Goal: Task Accomplishment & Management: Complete application form

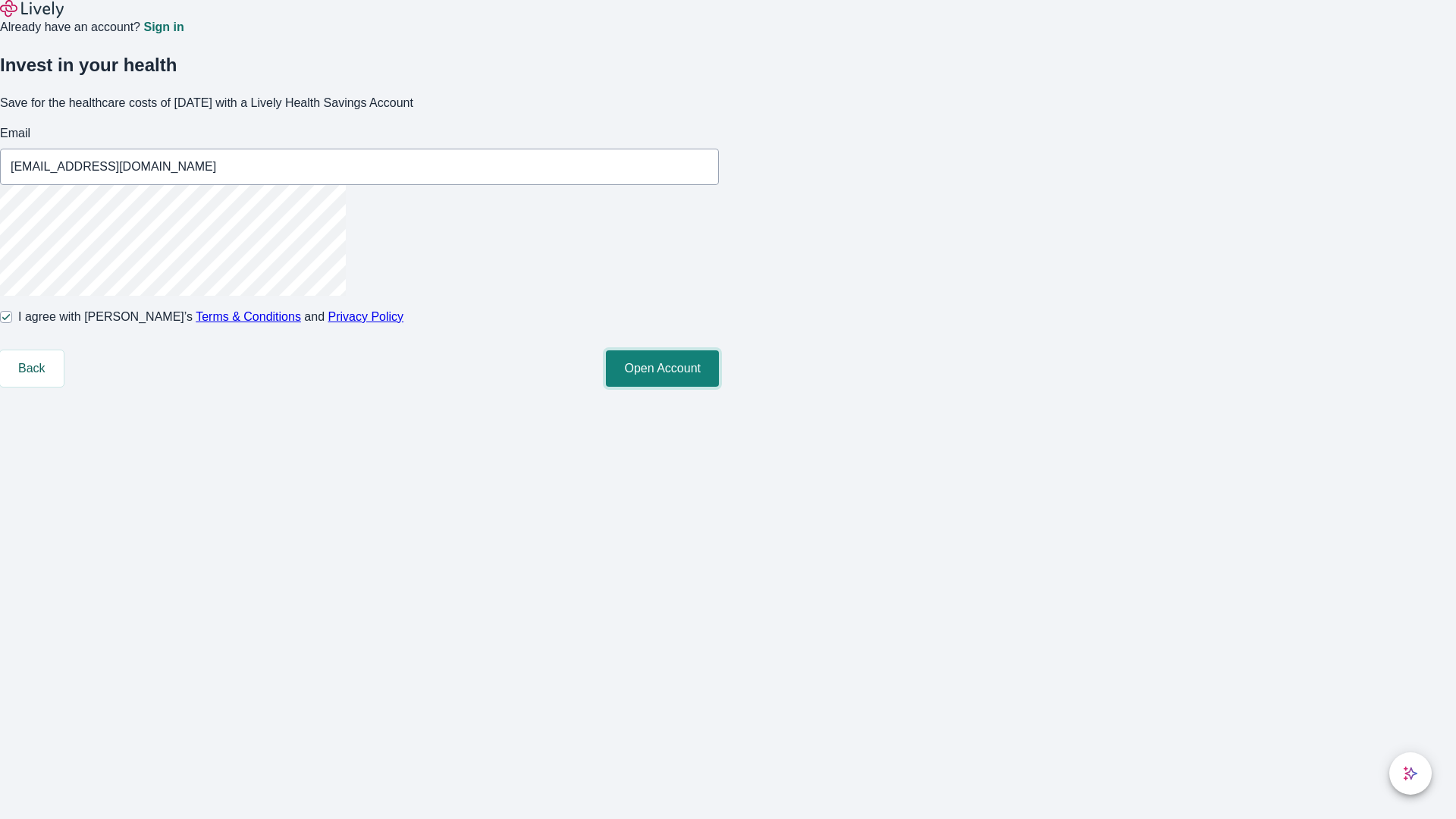
click at [719, 387] on button "Open Account" at bounding box center [662, 369] width 113 height 37
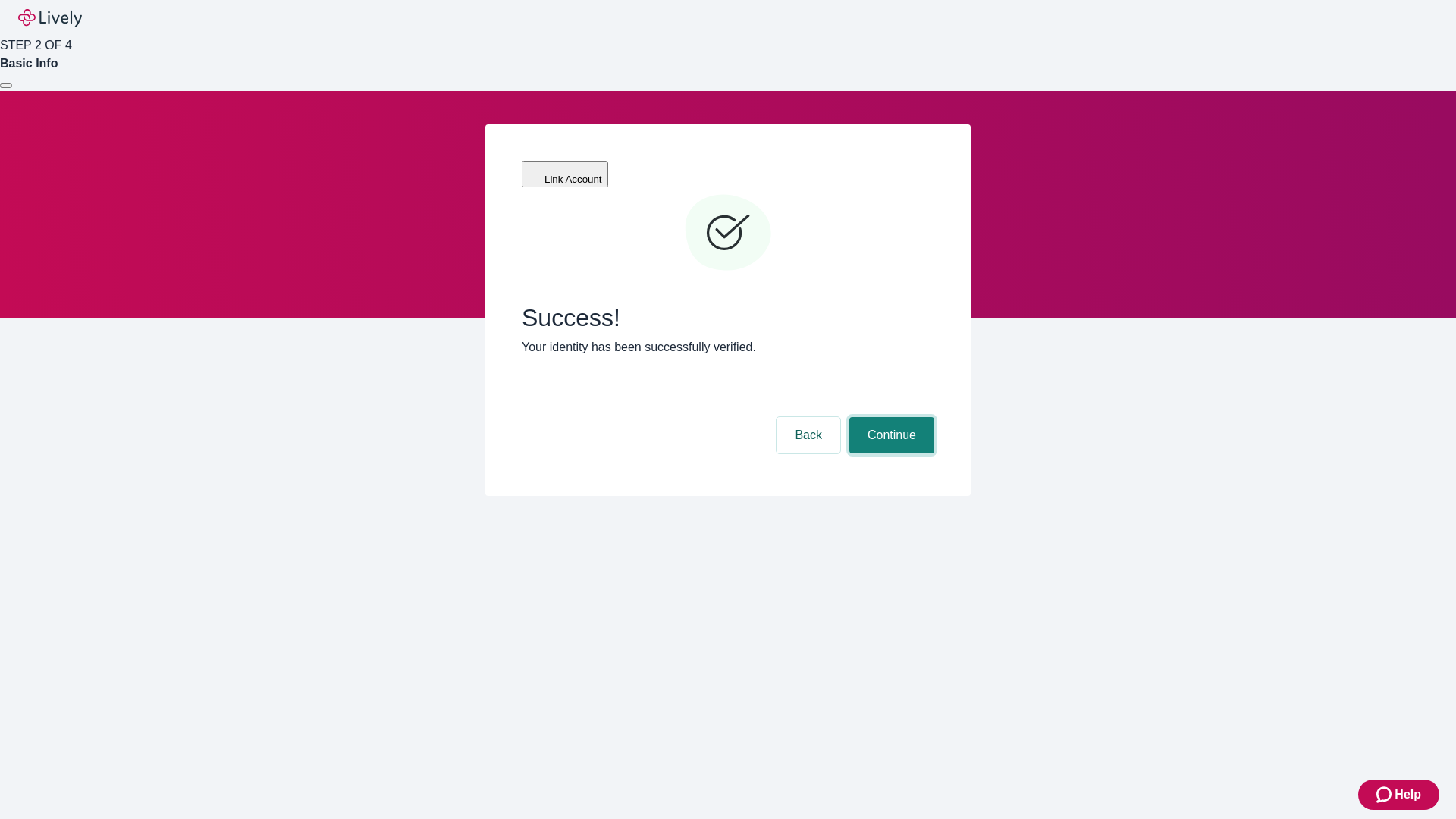
click at [889, 417] on button "Continue" at bounding box center [892, 435] width 85 height 37
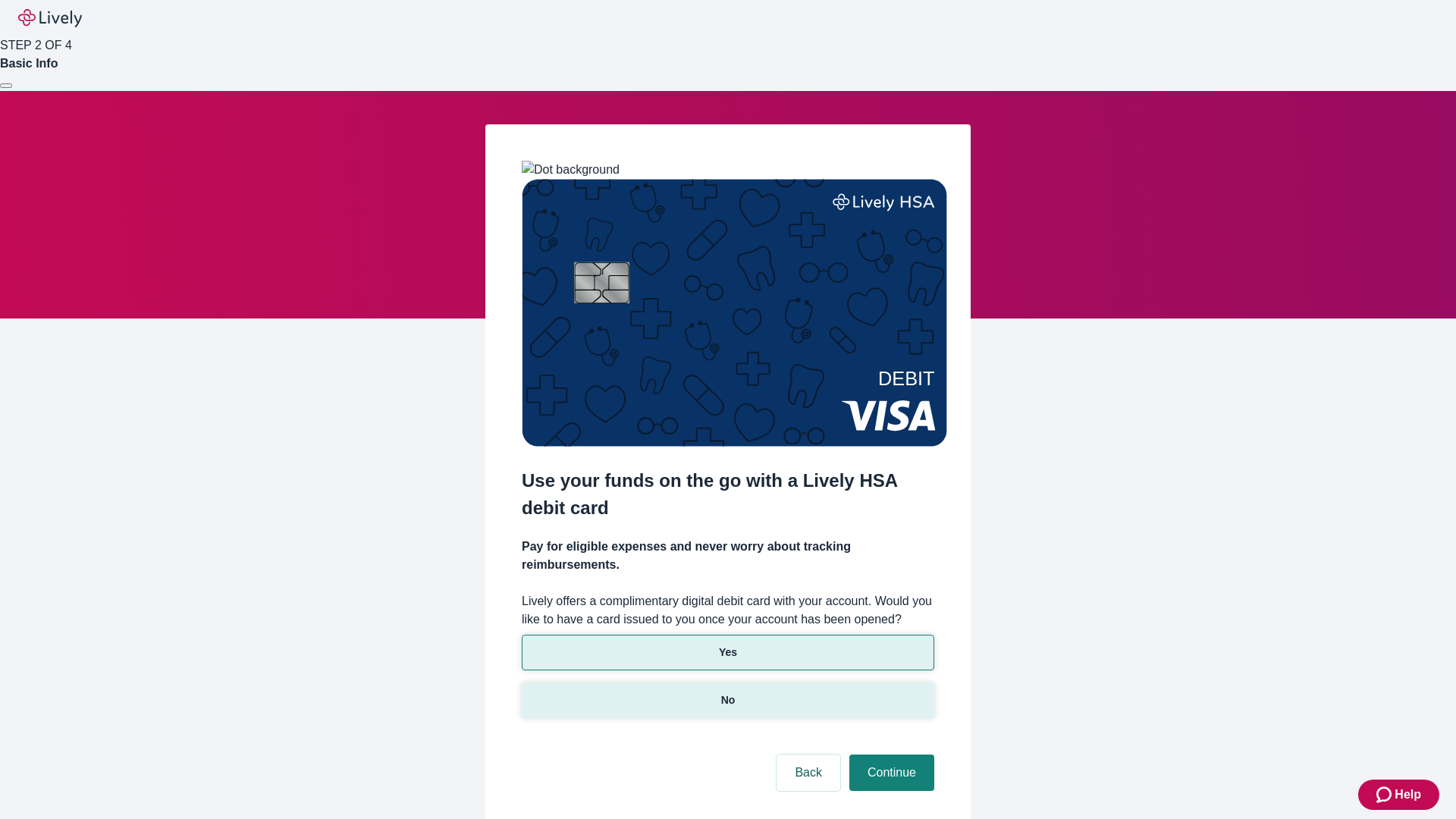
click at [728, 693] on p "No" at bounding box center [728, 701] width 14 height 16
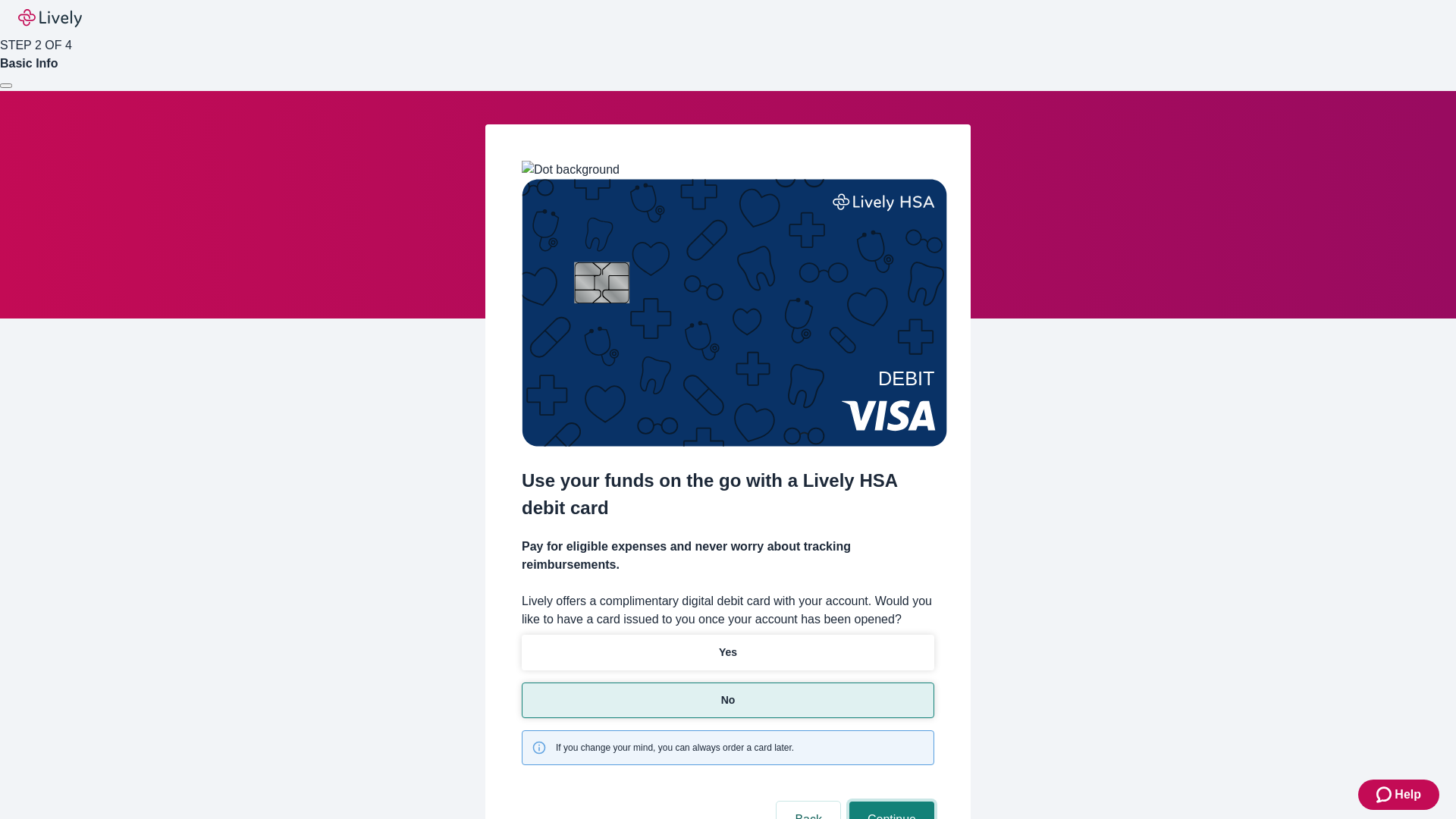
click at [889, 802] on button "Continue" at bounding box center [892, 820] width 85 height 37
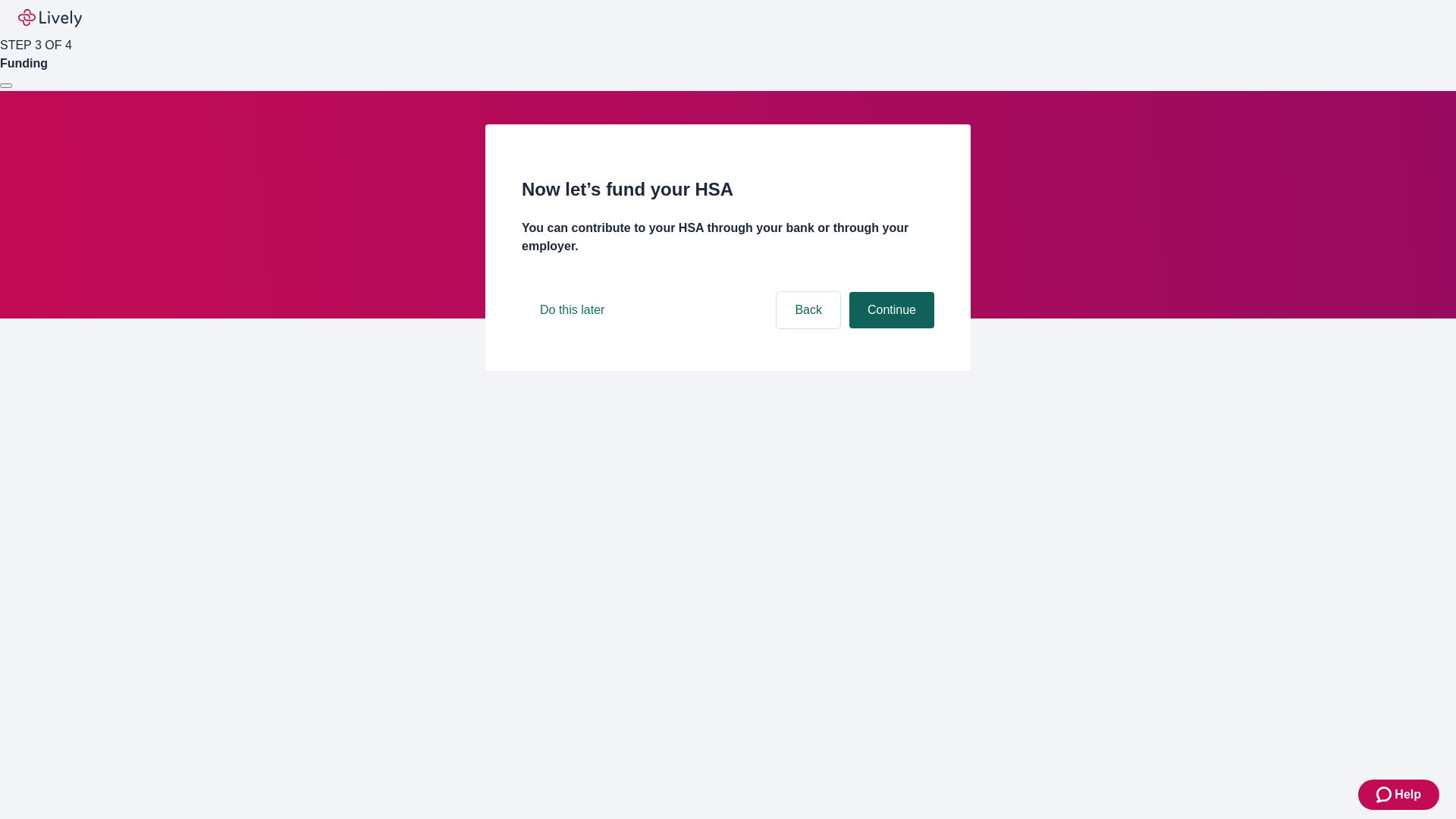
click at [889, 329] on button "Continue" at bounding box center [892, 310] width 85 height 37
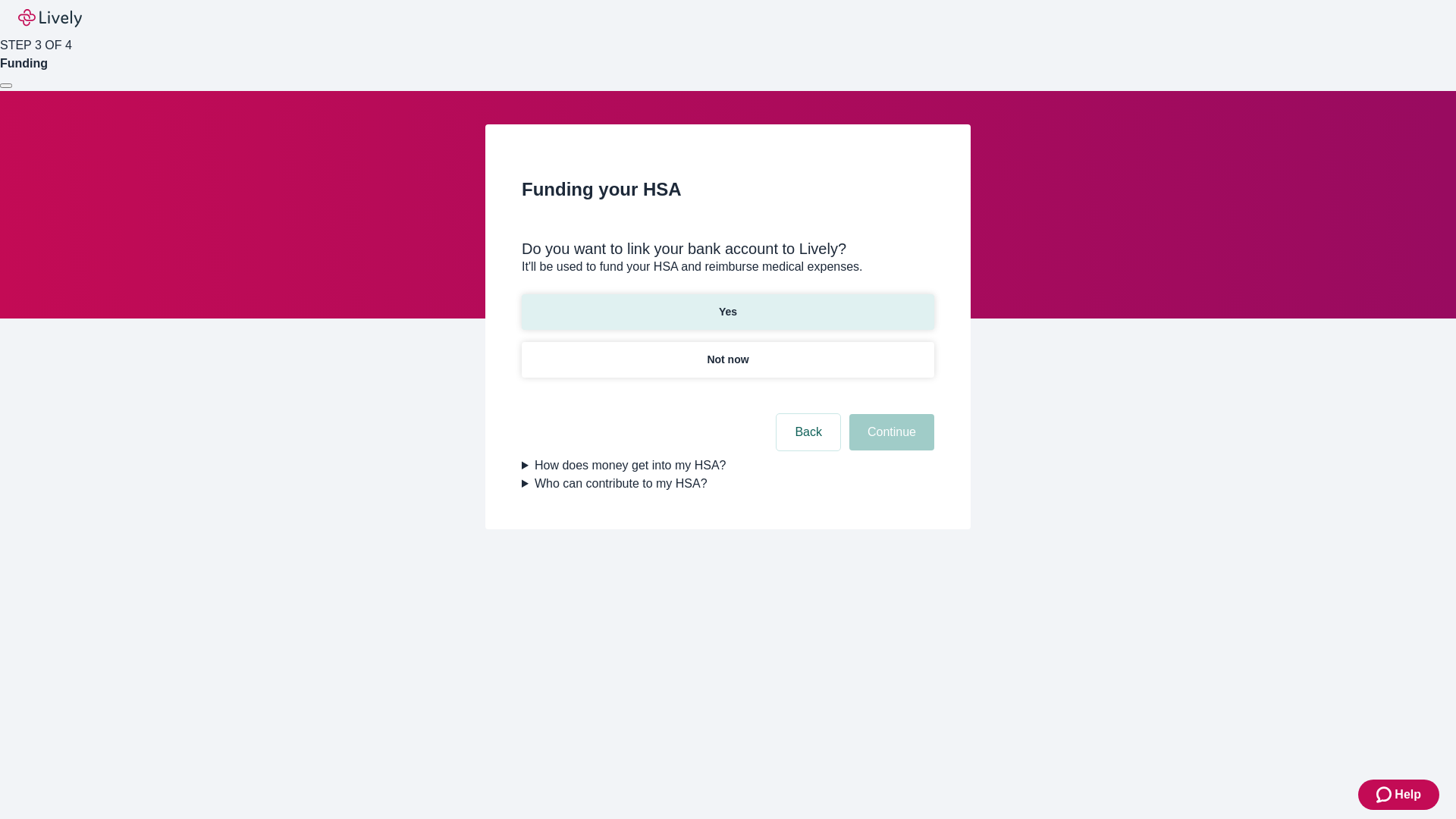
click at [728, 304] on p "Yes" at bounding box center [728, 312] width 18 height 16
click at [889, 415] on button "Continue" at bounding box center [892, 432] width 85 height 37
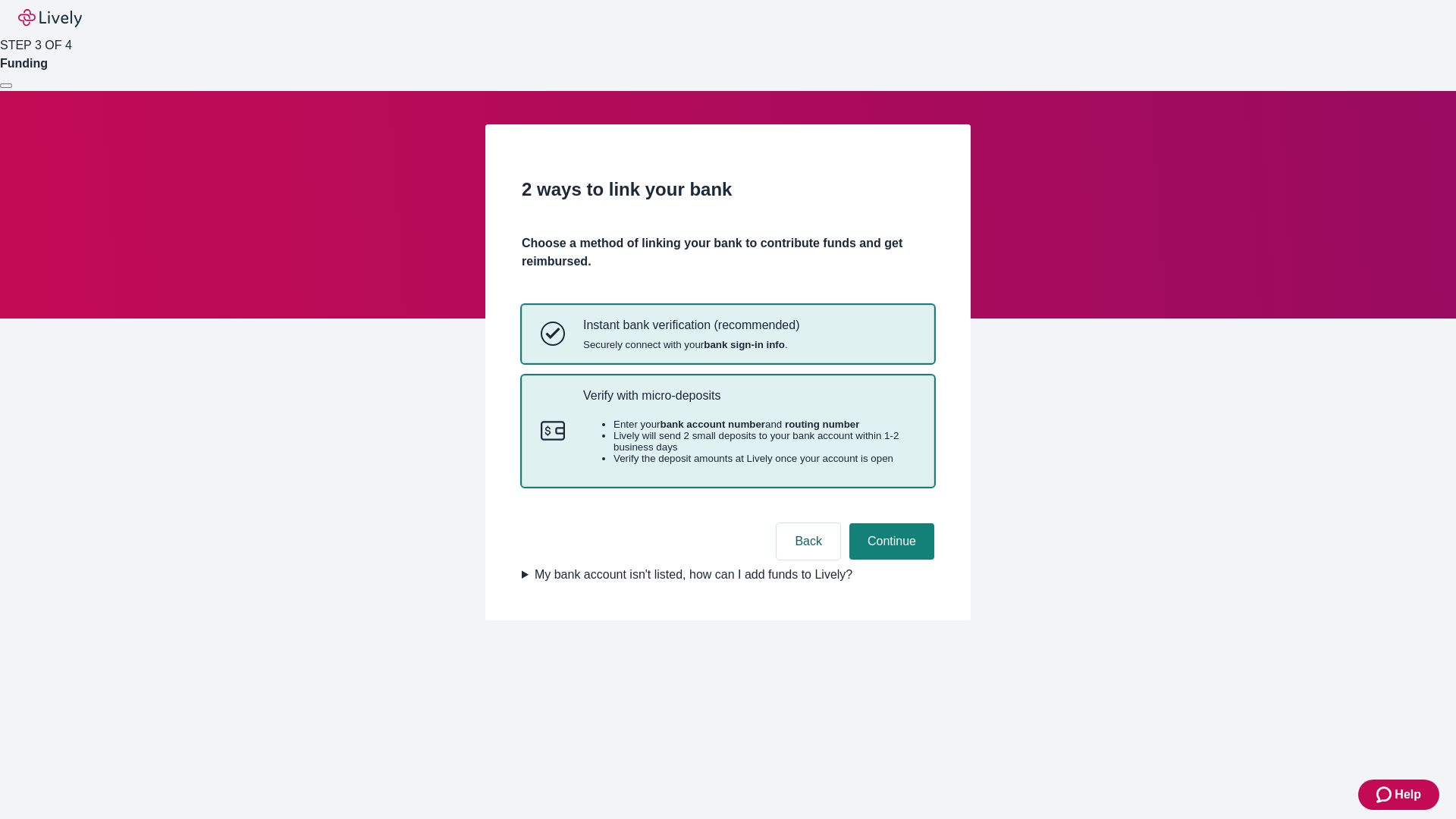
click at [749, 403] on p "Verify with micro-deposits" at bounding box center [749, 395] width 332 height 14
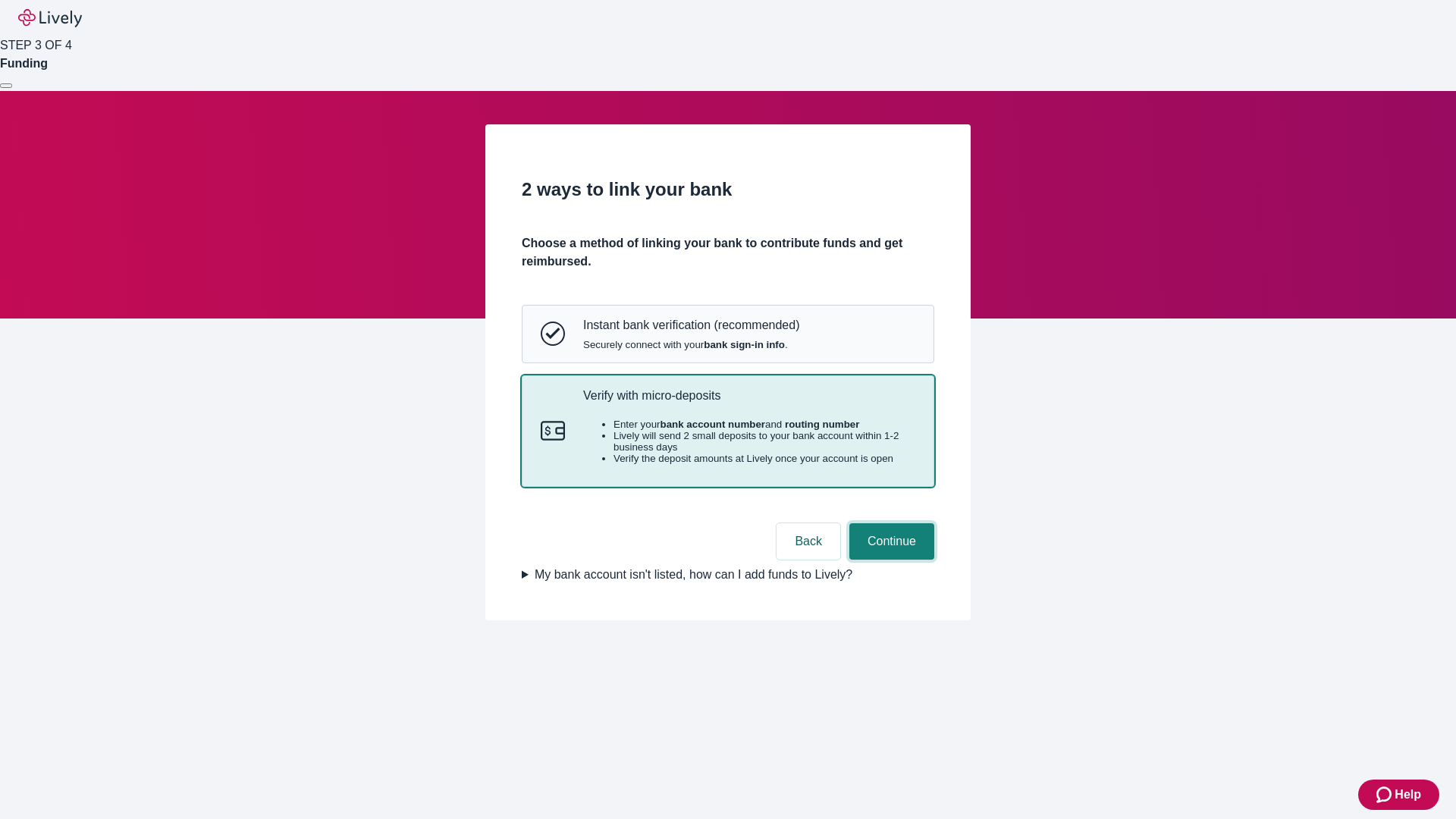
click at [889, 560] on button "Continue" at bounding box center [892, 541] width 85 height 37
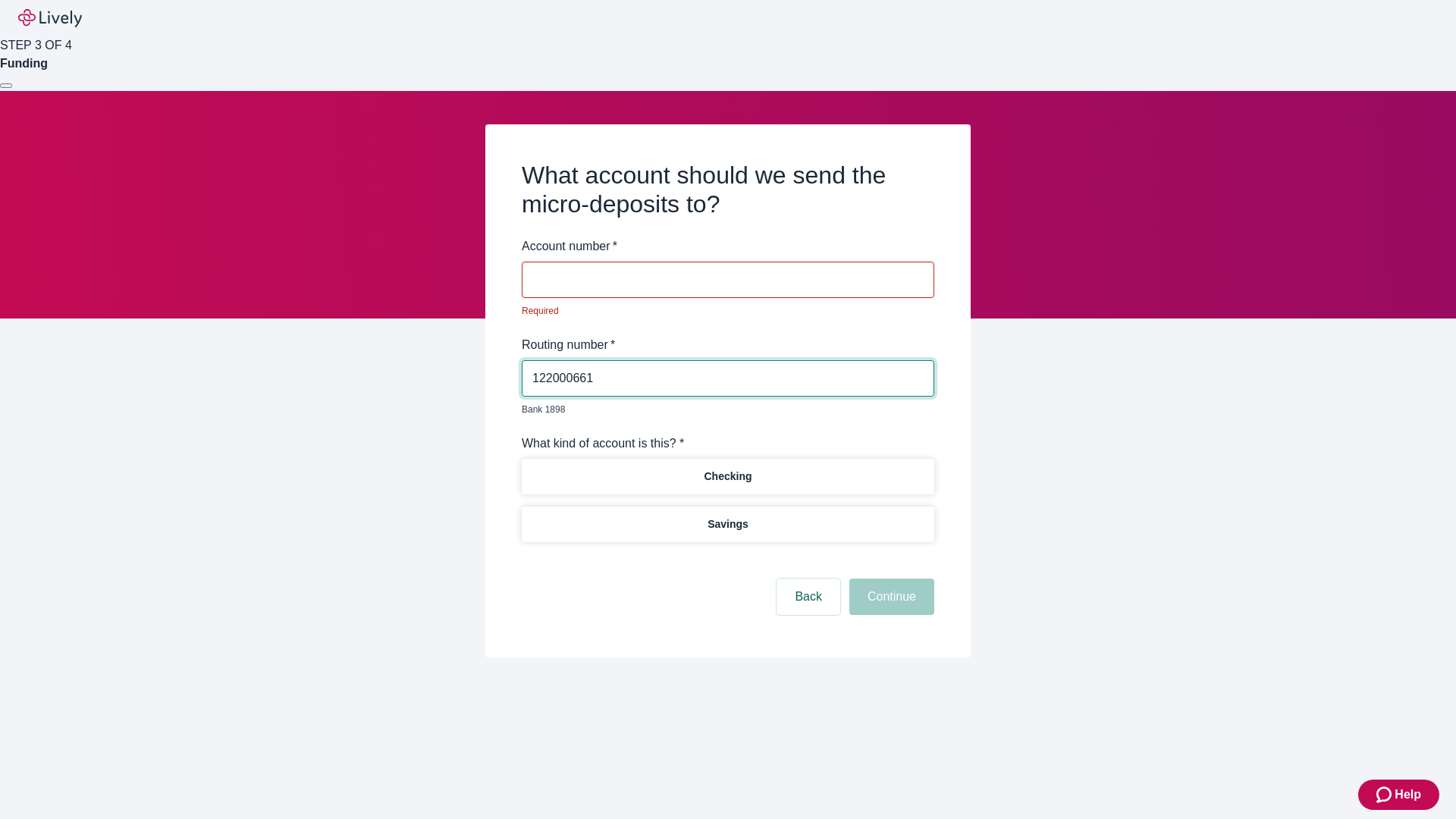
type input "122000661"
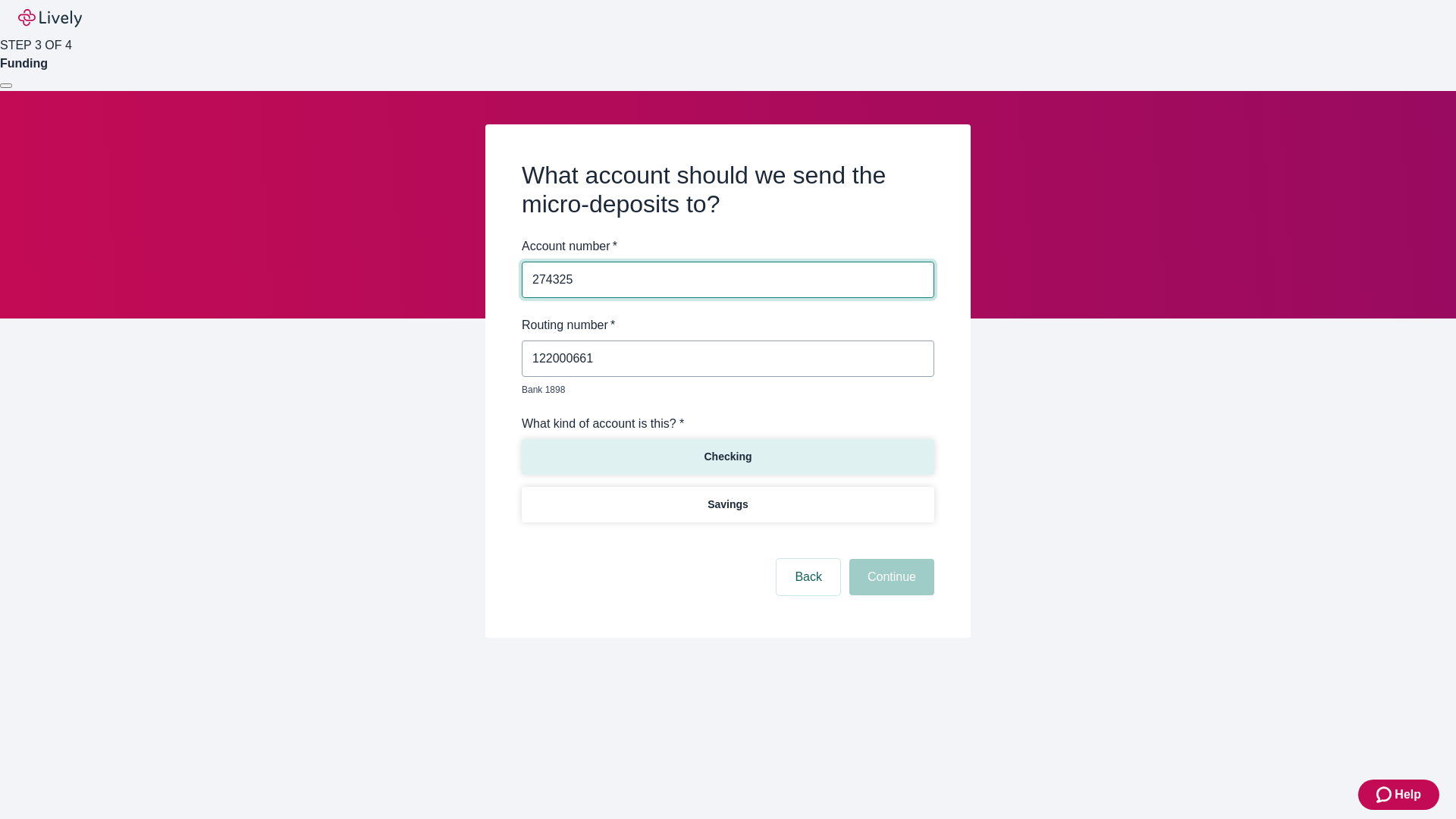
type input "274325"
click at [728, 450] on p "Checking" at bounding box center [728, 457] width 48 height 16
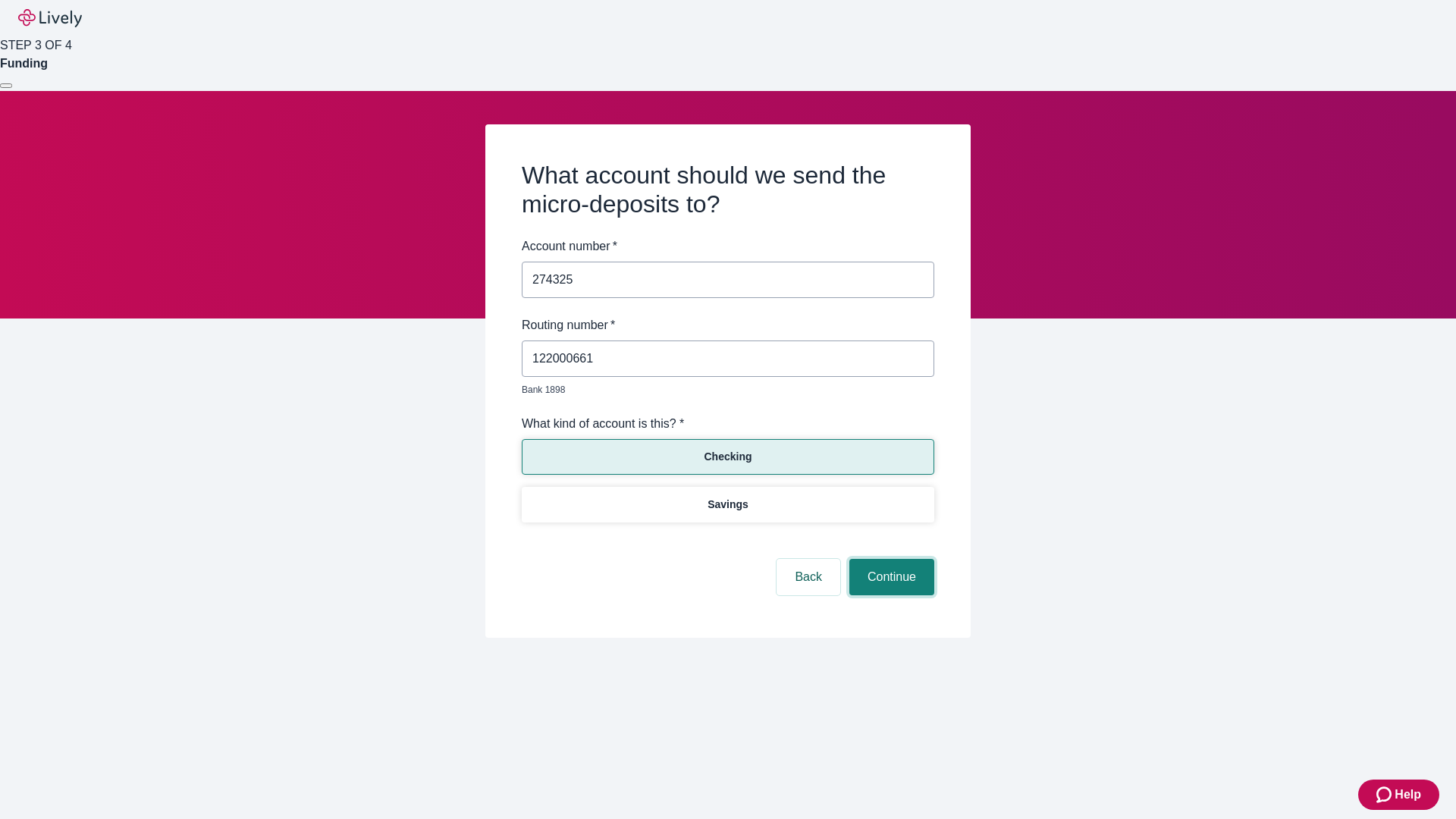
click at [889, 560] on button "Continue" at bounding box center [892, 577] width 85 height 37
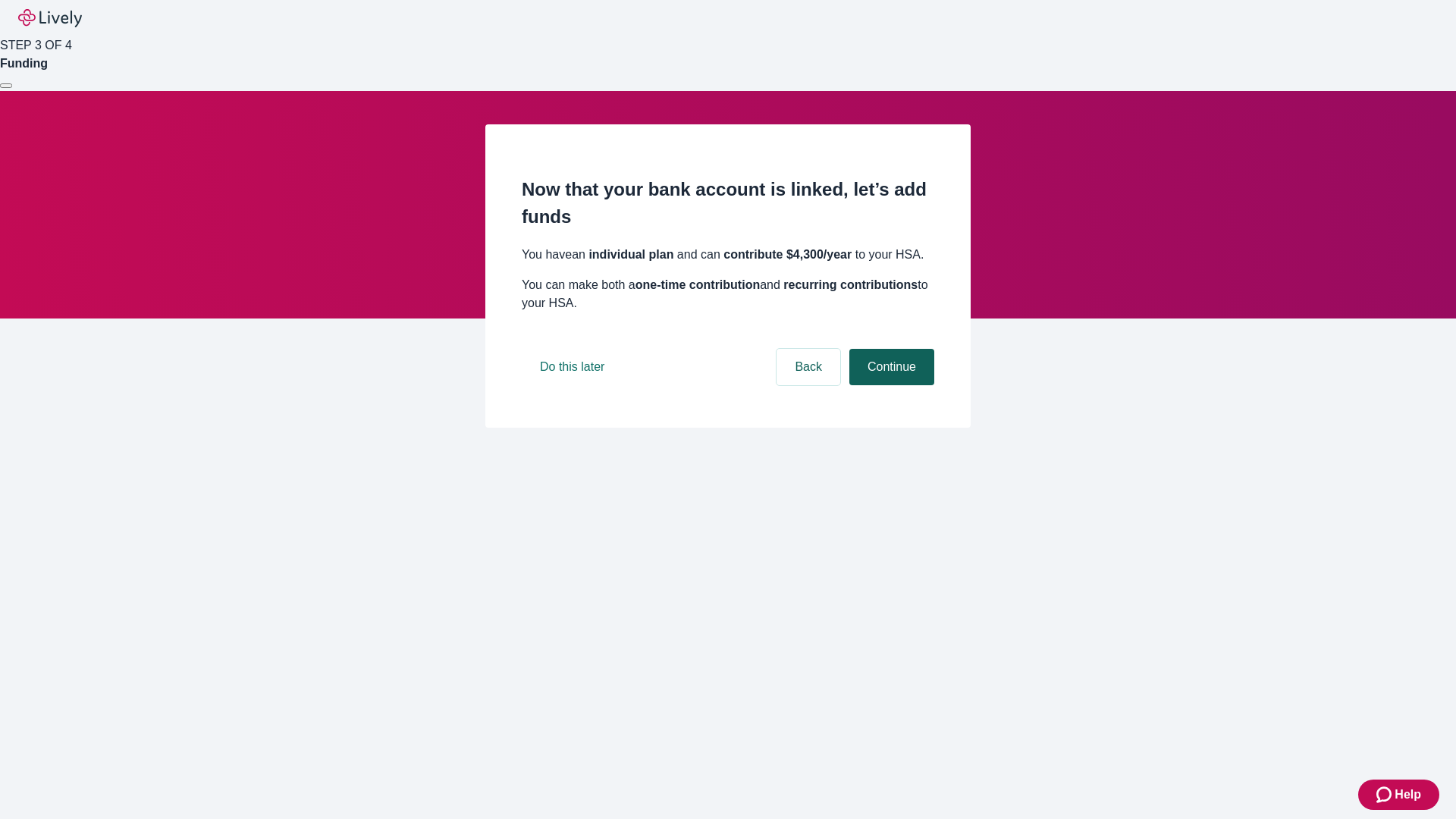
click at [889, 386] on button "Continue" at bounding box center [892, 367] width 85 height 37
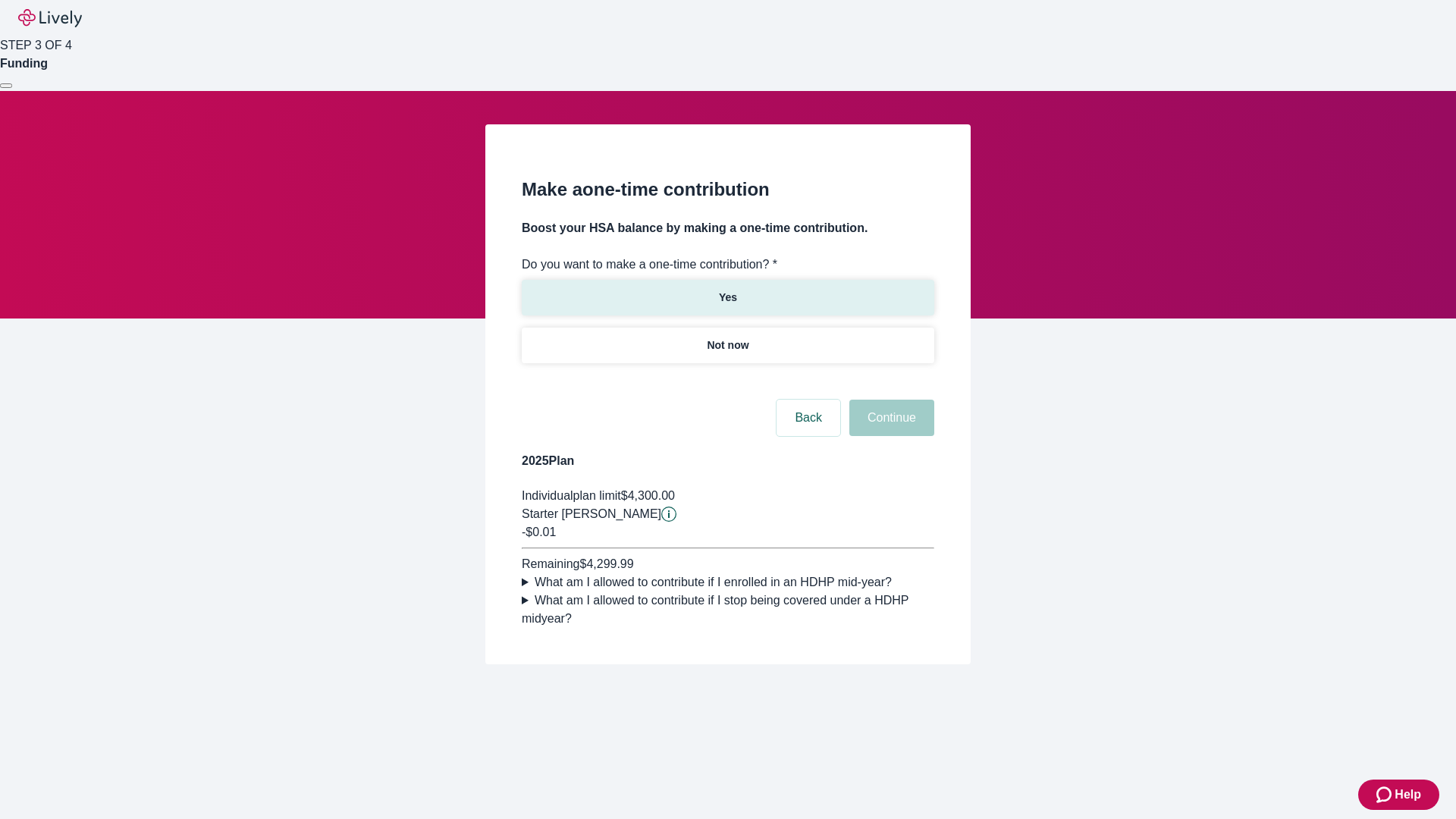
click at [728, 289] on p "Yes" at bounding box center [728, 297] width 18 height 16
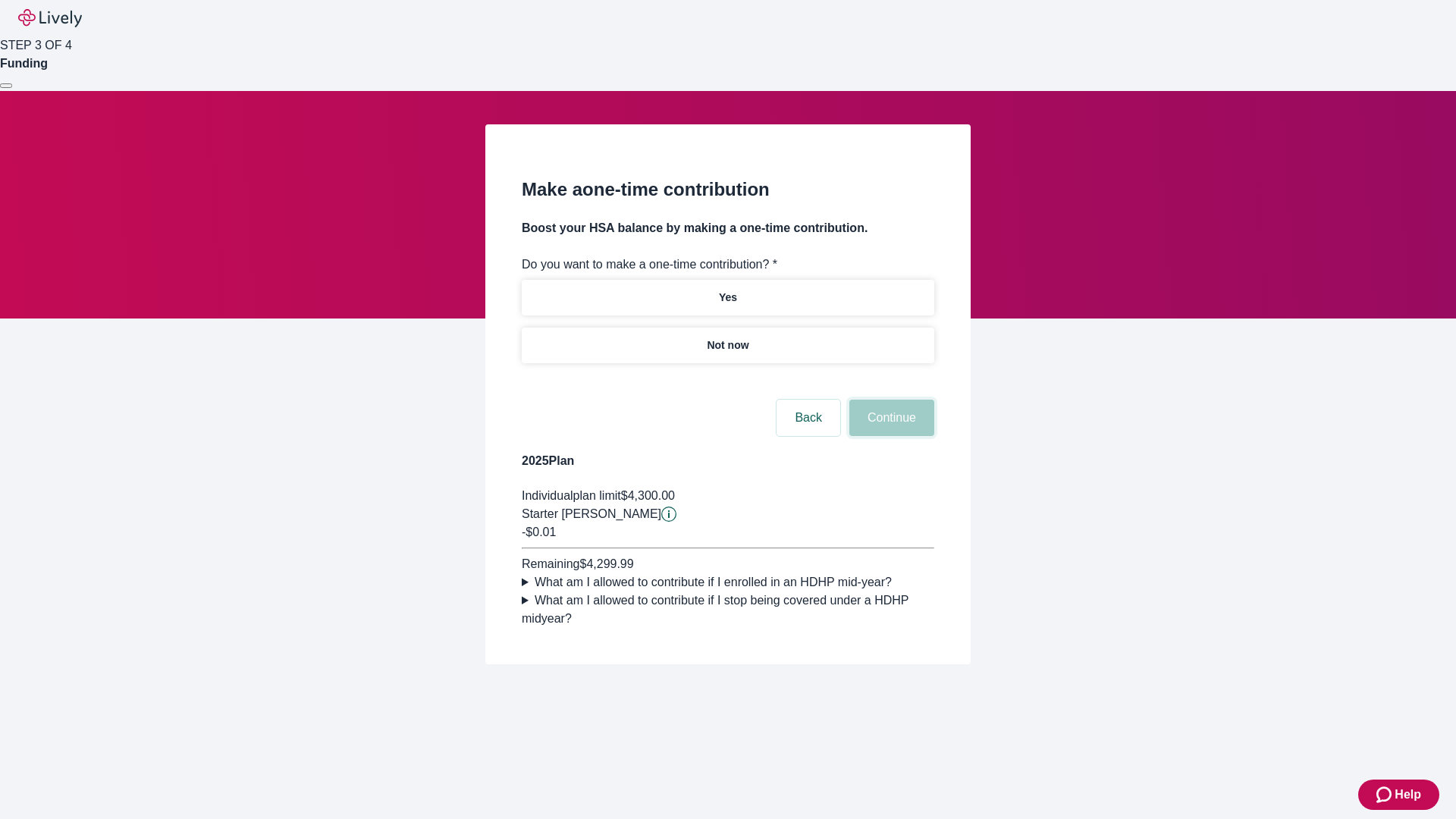
click at [889, 436] on button "Continue" at bounding box center [892, 418] width 85 height 37
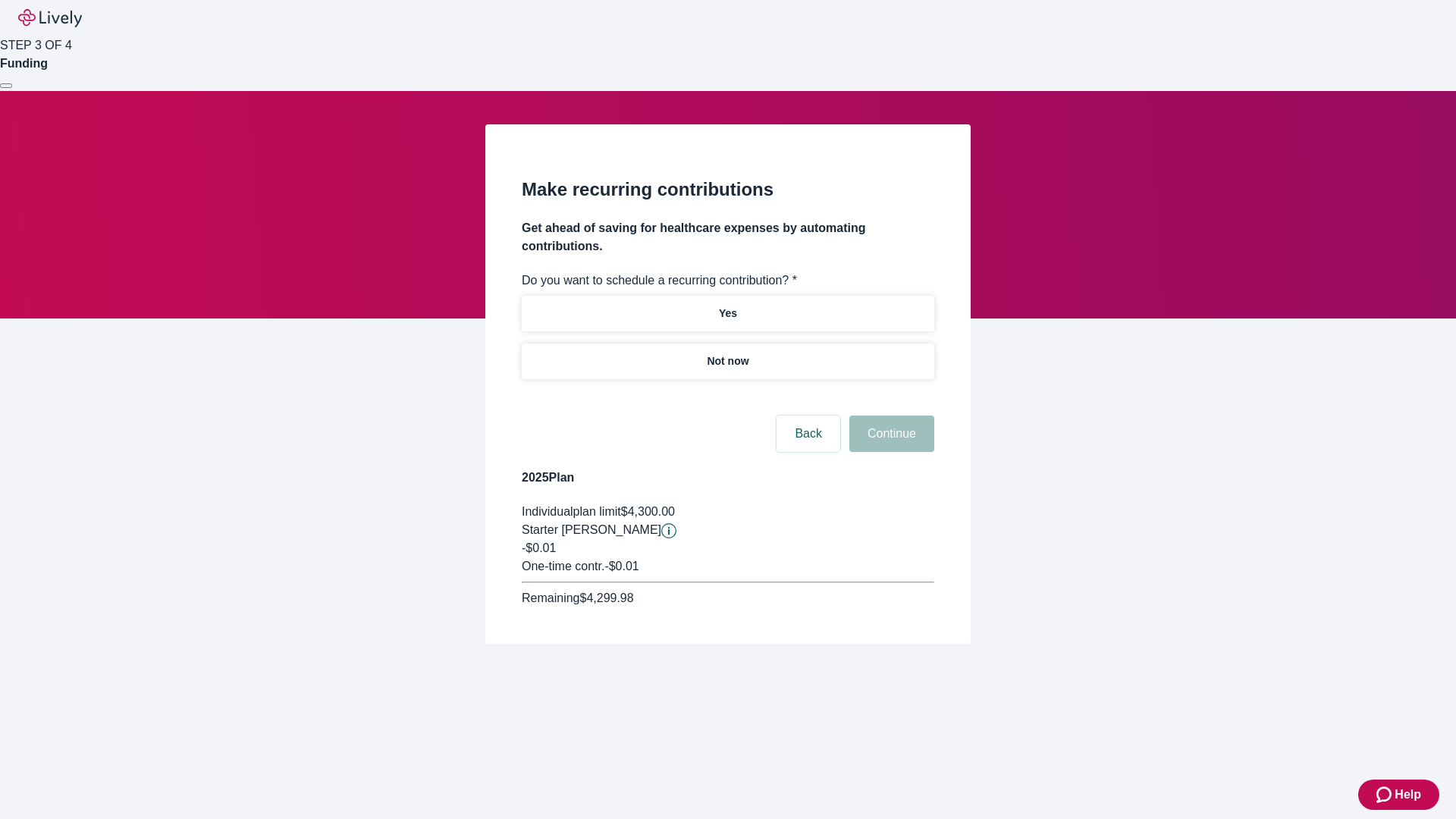
click at [728, 353] on p "Not now" at bounding box center [727, 361] width 42 height 16
click at [889, 415] on button "Continue" at bounding box center [892, 433] width 85 height 37
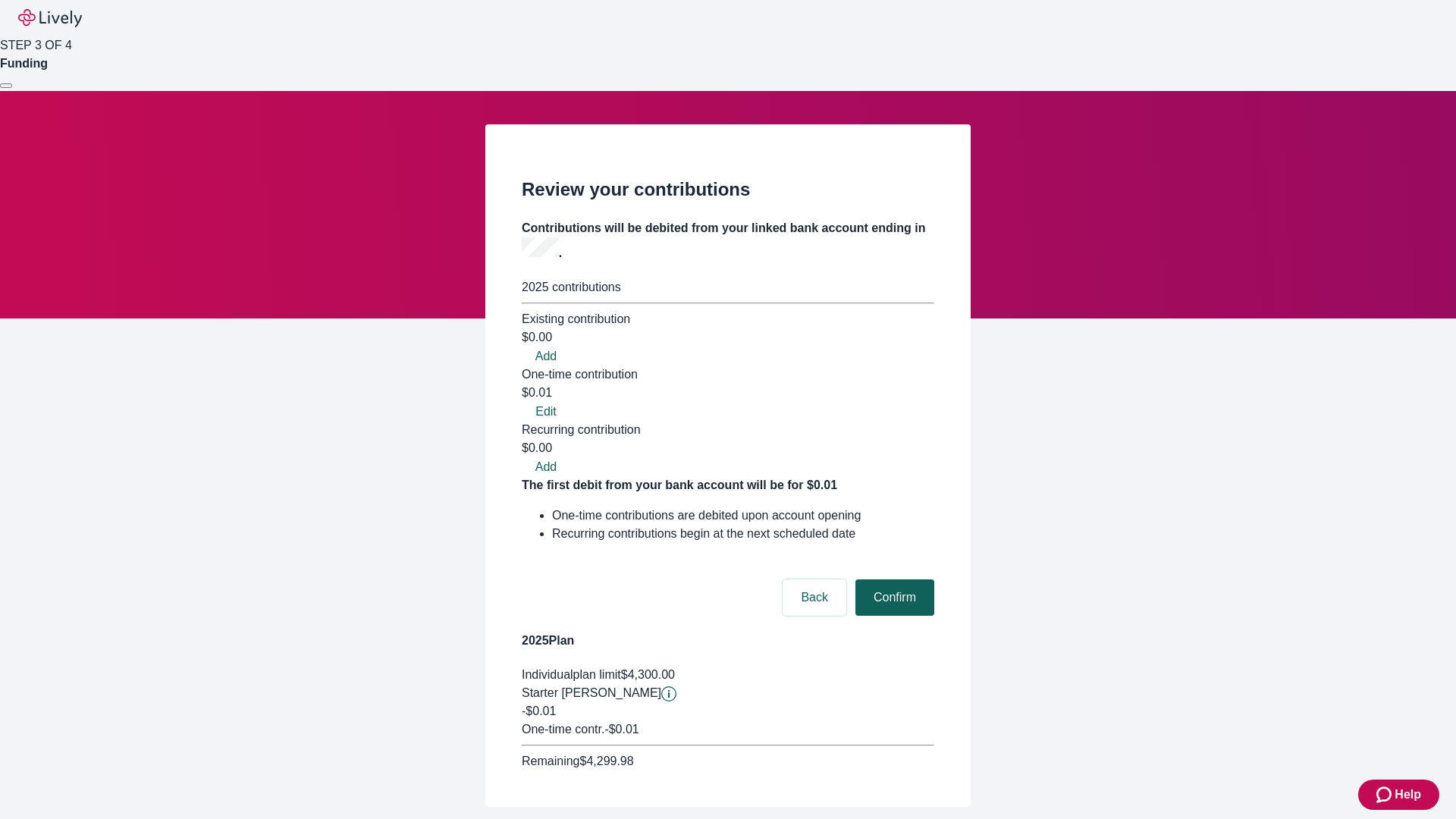
click at [893, 580] on button "Confirm" at bounding box center [894, 598] width 79 height 37
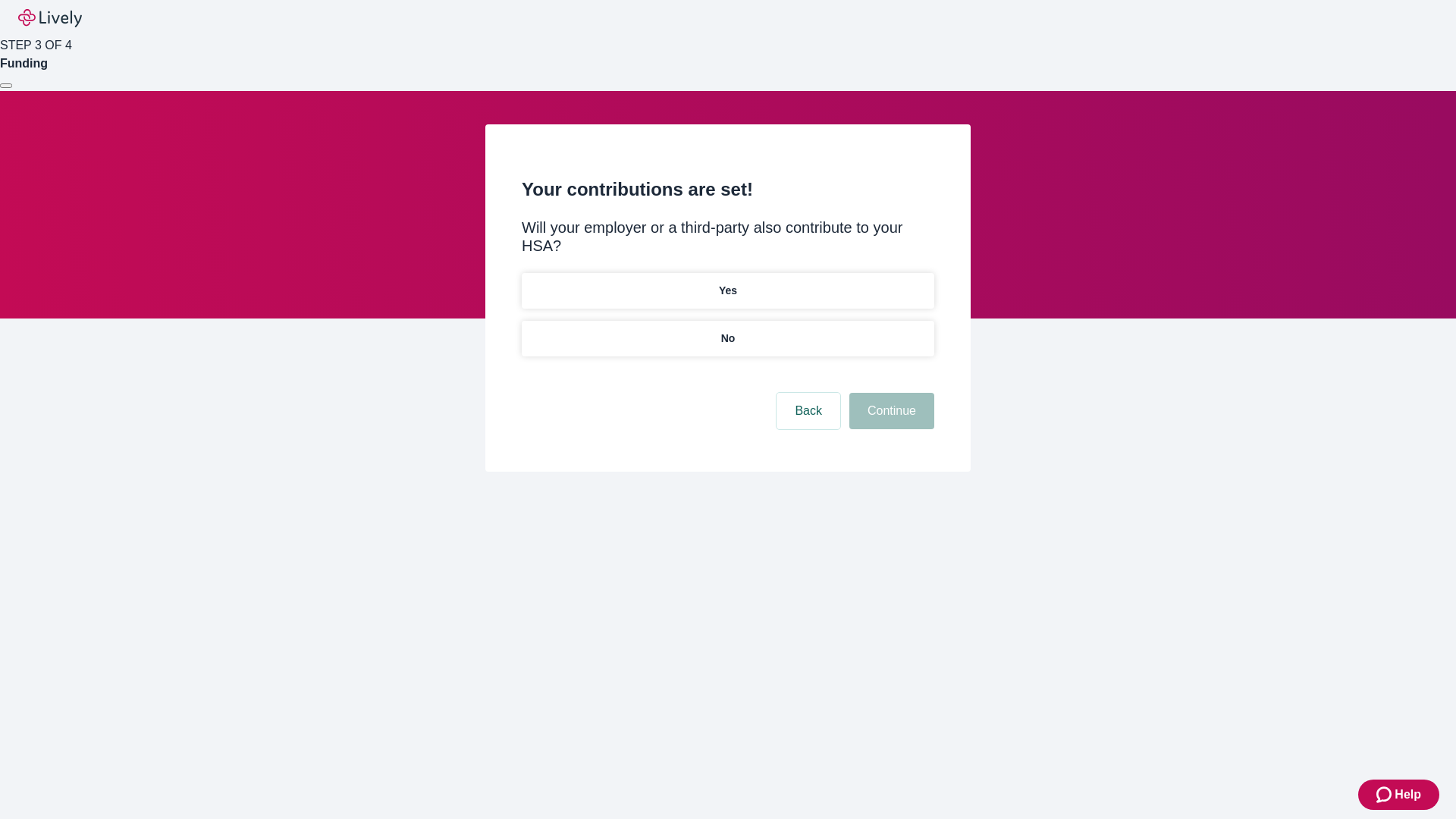
click at [728, 331] on p "No" at bounding box center [728, 339] width 14 height 16
click at [889, 393] on button "Continue" at bounding box center [892, 411] width 85 height 37
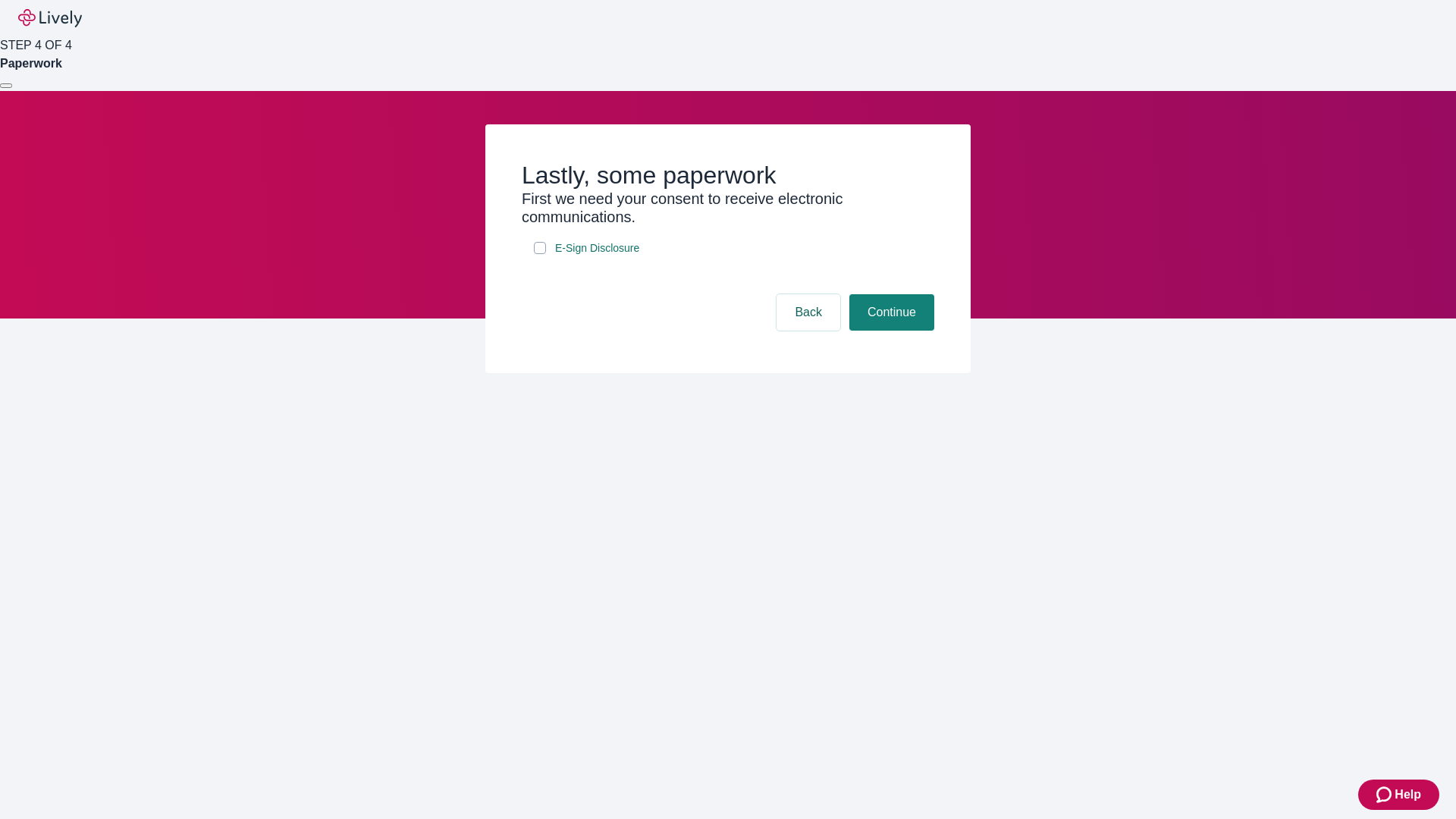
click at [540, 255] on input "E-Sign Disclosure" at bounding box center [540, 248] width 12 height 12
checkbox input "true"
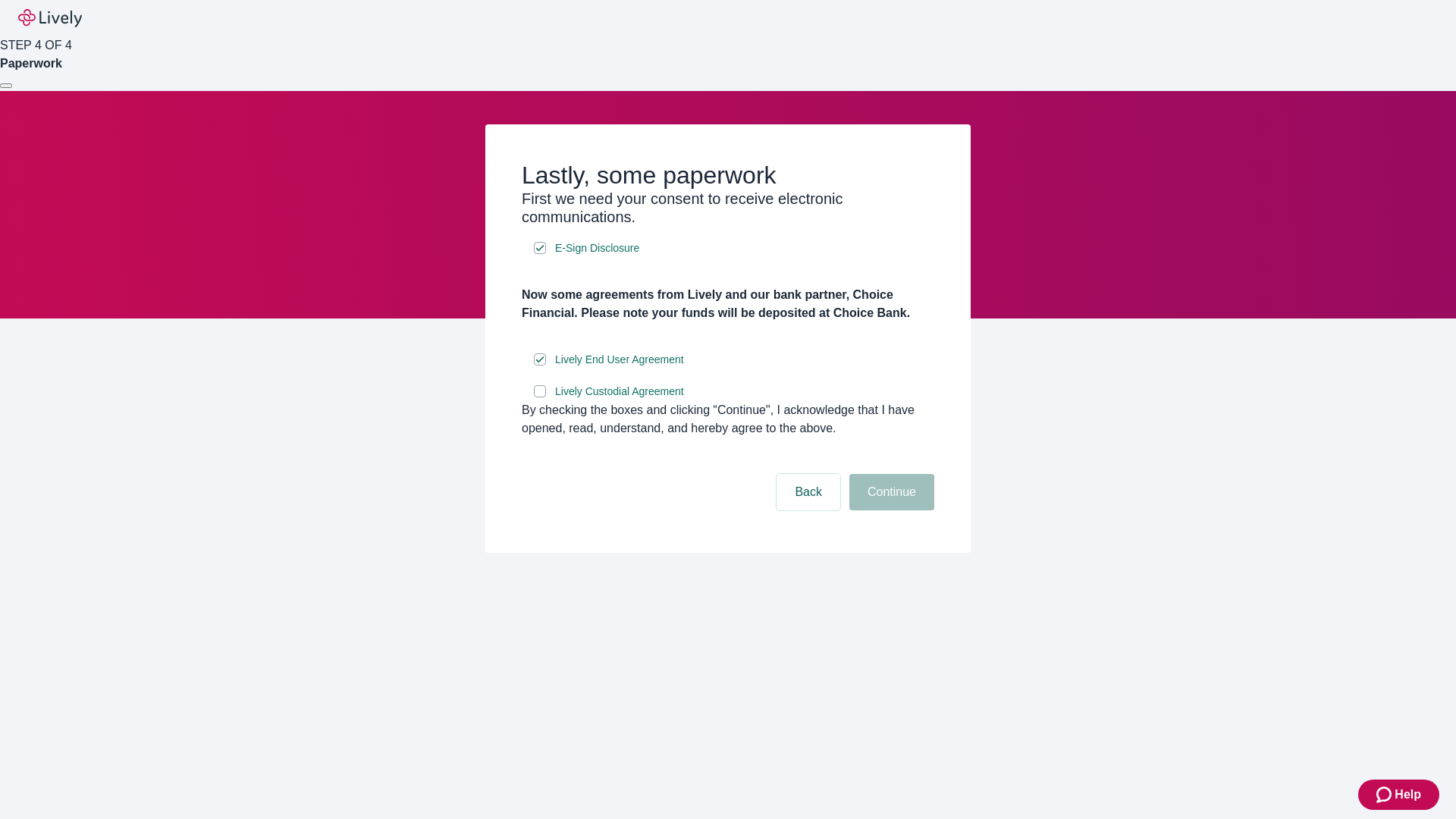
click at [540, 398] on input "Lively Custodial Agreement" at bounding box center [540, 392] width 12 height 12
checkbox input "true"
click at [889, 511] on button "Continue" at bounding box center [892, 492] width 85 height 37
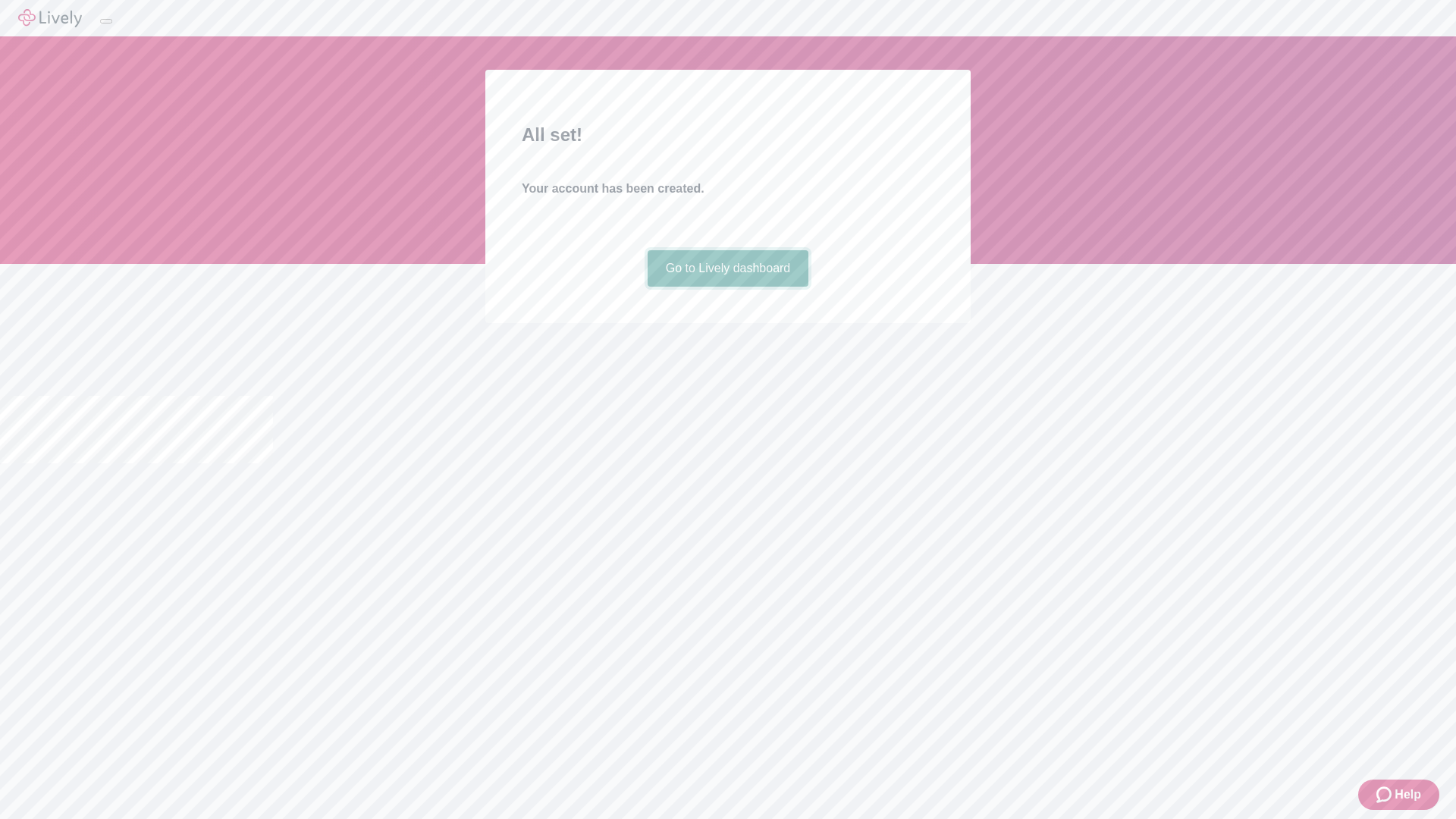
click at [728, 287] on link "Go to Lively dashboard" at bounding box center [728, 268] width 162 height 37
